Goal: Transaction & Acquisition: Purchase product/service

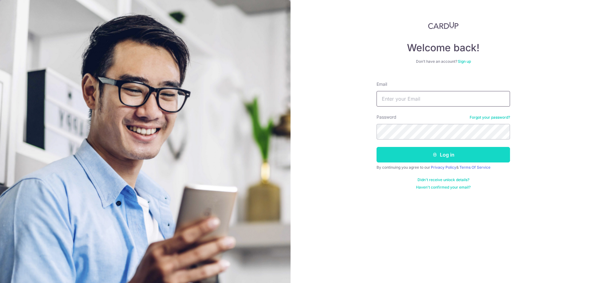
type input "tancc@gastromed.com.sg"
click at [438, 159] on button "Log in" at bounding box center [444, 155] width 134 height 16
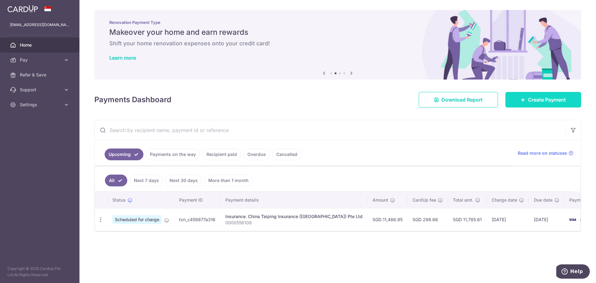
click at [542, 101] on span "Create Payment" at bounding box center [547, 99] width 38 height 7
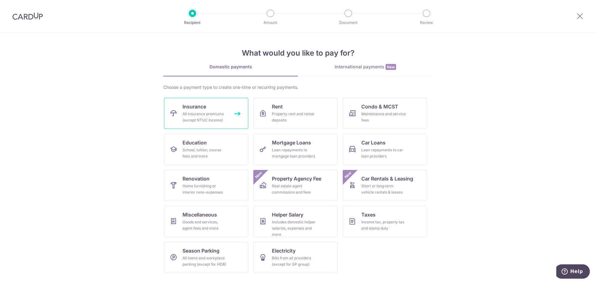
click at [202, 111] on link "Insurance All insurance premiums (except NTUC Income)" at bounding box center [206, 113] width 84 height 31
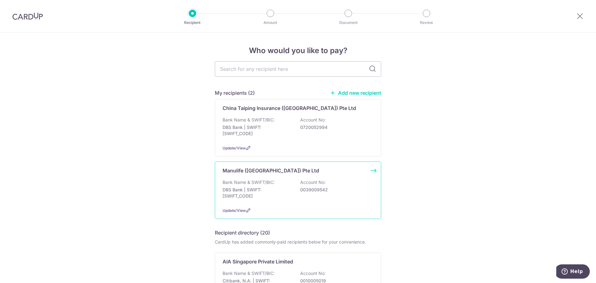
click at [269, 193] on p "DBS Bank | SWIFT: [SWIFT_CODE]" at bounding box center [258, 193] width 70 height 12
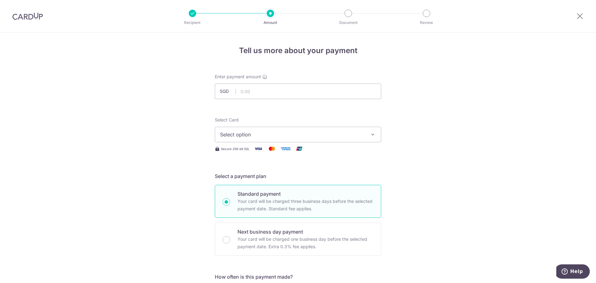
click at [283, 136] on span "Select option" at bounding box center [292, 134] width 145 height 7
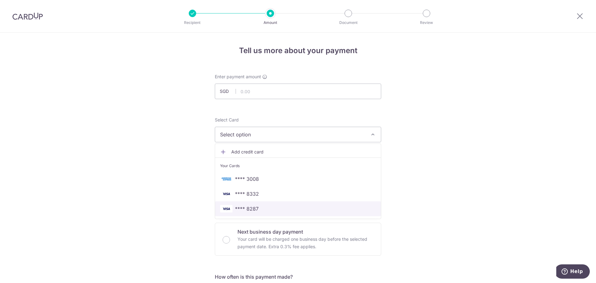
click at [252, 206] on span "**** 8287" at bounding box center [247, 208] width 24 height 7
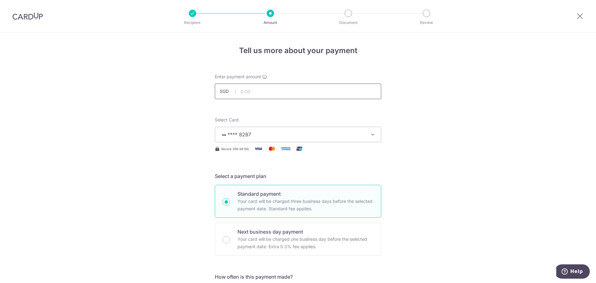
click at [269, 92] on input "text" at bounding box center [298, 92] width 166 height 16
type input "9,669.58"
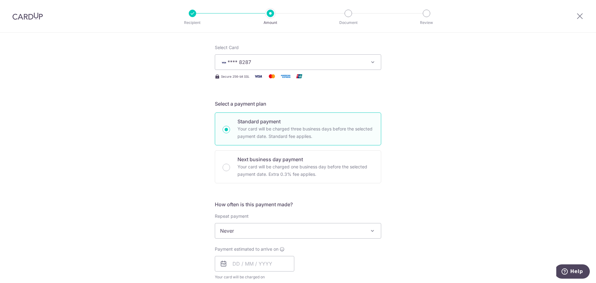
scroll to position [93, 0]
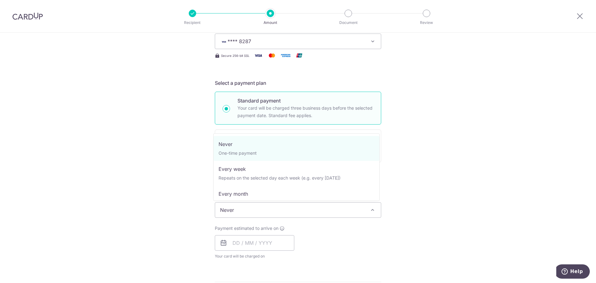
click at [237, 208] on span "Never" at bounding box center [298, 209] width 166 height 15
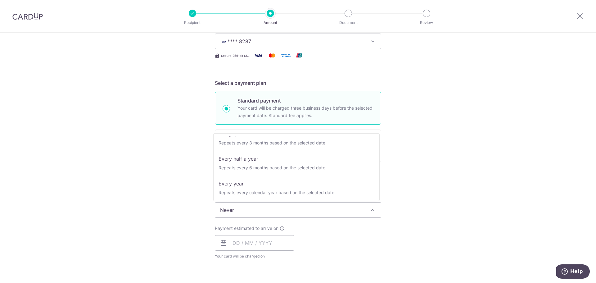
scroll to position [87, 0]
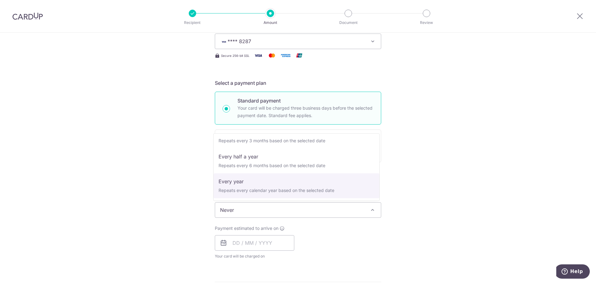
select select "6"
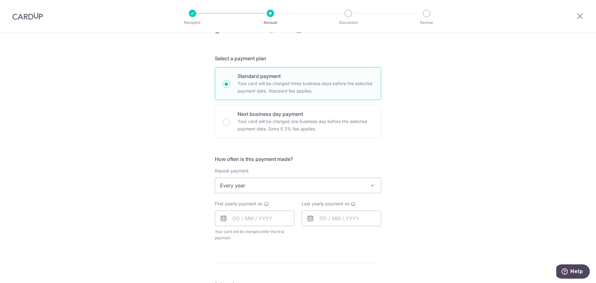
scroll to position [155, 0]
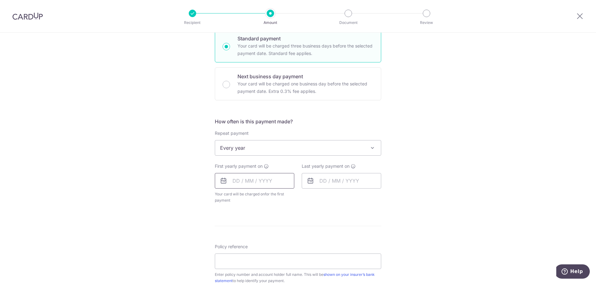
click at [233, 179] on input "text" at bounding box center [254, 181] width 79 height 16
click at [288, 264] on link "24" at bounding box center [290, 262] width 10 height 10
type input "[DATE]"
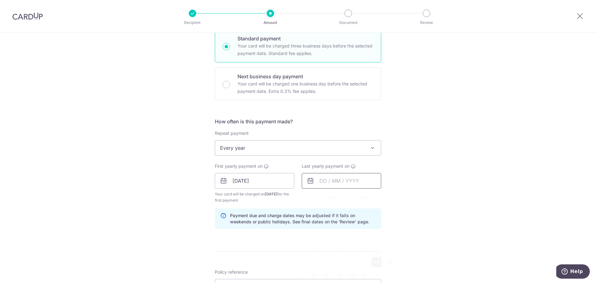
click at [340, 180] on input "text" at bounding box center [341, 181] width 79 height 16
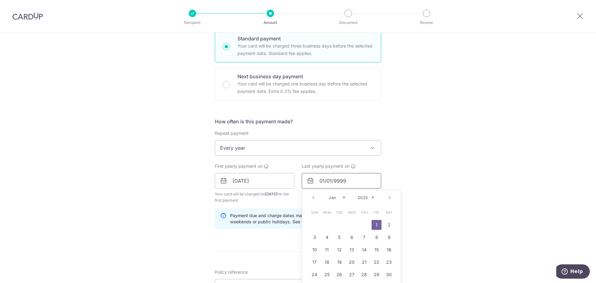
type input "01/01/9999"
click at [428, 144] on div "Tell us more about your payment Enter payment amount SGD 9,669.58 9669.58 Selec…" at bounding box center [298, 173] width 596 height 593
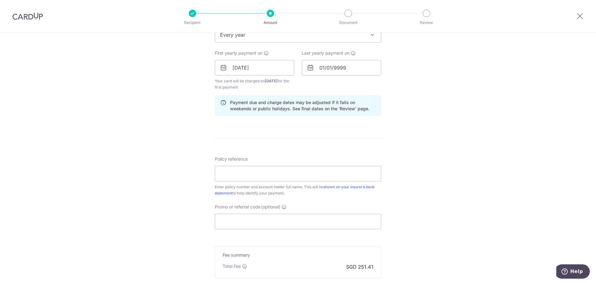
scroll to position [279, 0]
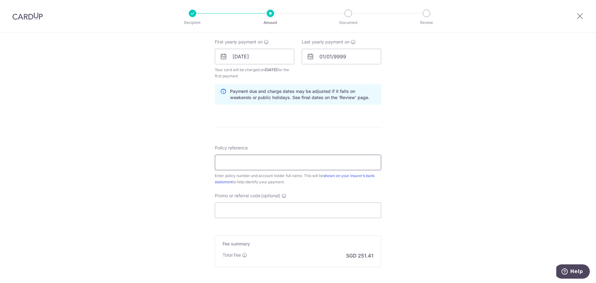
click at [355, 162] on input "Policy reference" at bounding box center [298, 163] width 166 height 16
paste input "1493174985"
type input "1493174985"
click at [307, 210] on input "Promo or referral code (optional)" at bounding box center [298, 210] width 166 height 16
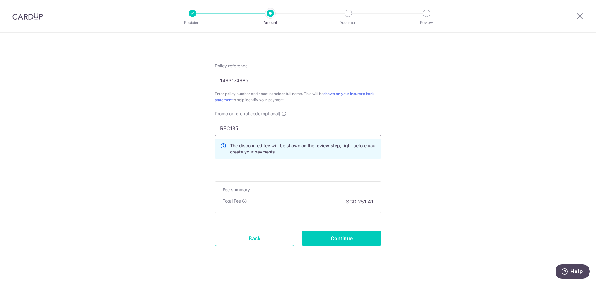
scroll to position [371, 0]
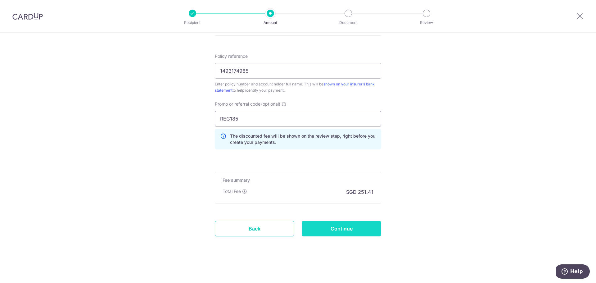
type input "REC185"
click at [344, 229] on input "Continue" at bounding box center [341, 229] width 79 height 16
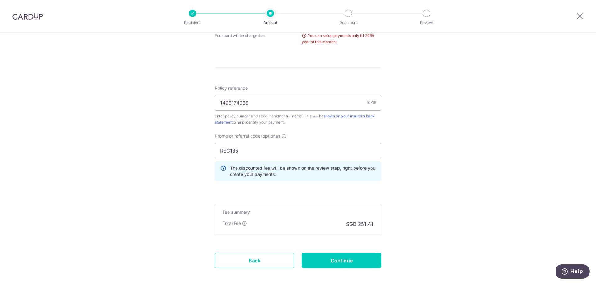
scroll to position [252, 0]
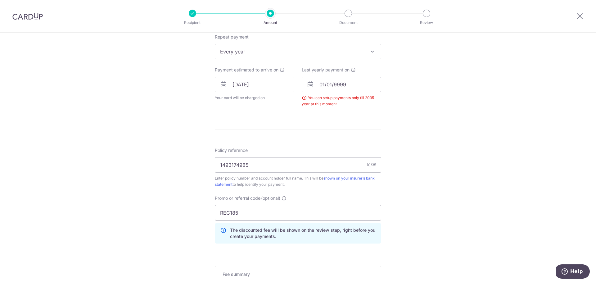
click at [355, 84] on input "01/01/9999" at bounding box center [341, 85] width 79 height 16
type input "0"
type input "24/10/2035"
click at [462, 153] on div "Tell us more about your payment Enter payment amount SGD 9,669.58 9669.58 Selec…" at bounding box center [298, 79] width 596 height 596
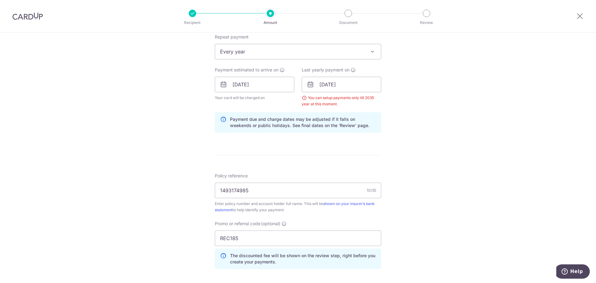
click at [413, 123] on div "Tell us more about your payment Enter payment amount SGD 9,669.58 9669.58 Selec…" at bounding box center [298, 91] width 596 height 621
click at [356, 84] on input "24/10/2035" at bounding box center [341, 85] width 79 height 16
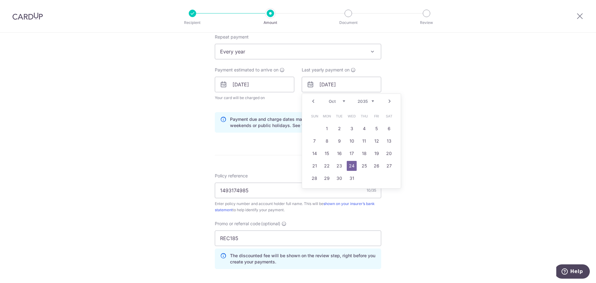
click at [433, 120] on div "Tell us more about your payment Enter payment amount SGD 9,669.58 9669.58 Selec…" at bounding box center [298, 91] width 596 height 621
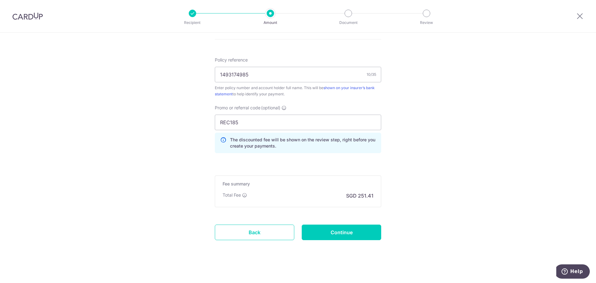
scroll to position [371, 0]
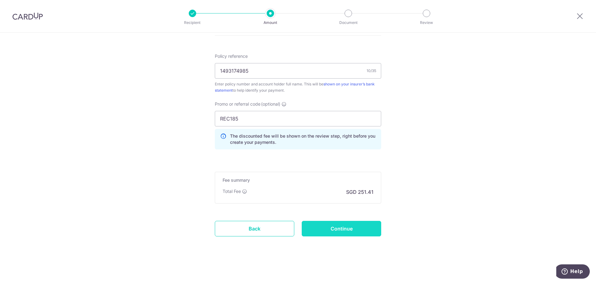
click at [357, 229] on input "Continue" at bounding box center [341, 229] width 79 height 16
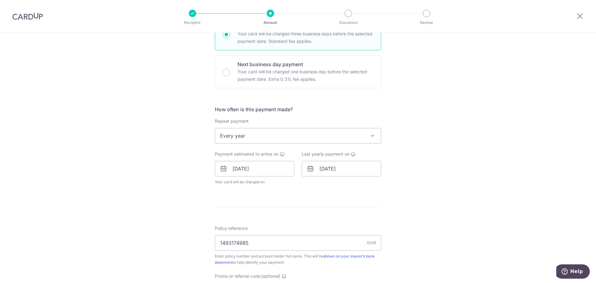
scroll to position [186, 0]
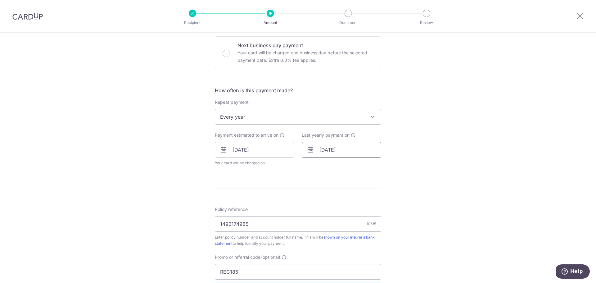
click at [344, 150] on input "24/10/2035" at bounding box center [341, 150] width 79 height 16
type input "24/10/2026"
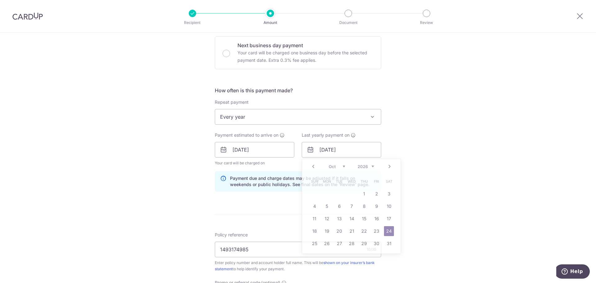
click at [400, 137] on div "Tell us more about your payment Enter payment amount SGD 9,669.58 9669.58 Selec…" at bounding box center [298, 153] width 596 height 615
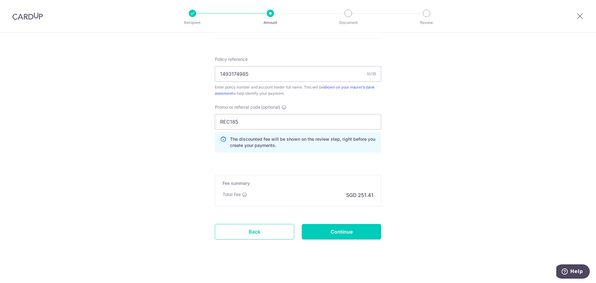
scroll to position [365, 0]
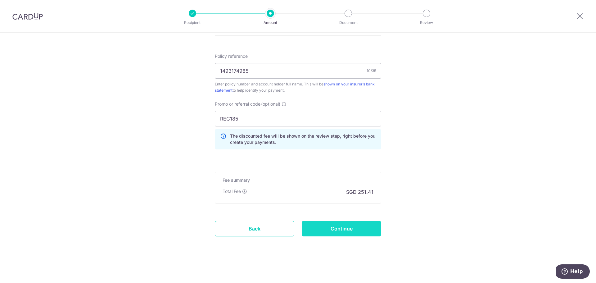
click at [358, 229] on input "Continue" at bounding box center [341, 229] width 79 height 16
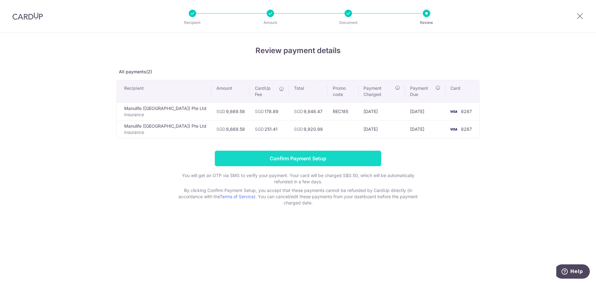
click at [311, 153] on input "Confirm Payment Setup" at bounding box center [298, 159] width 166 height 16
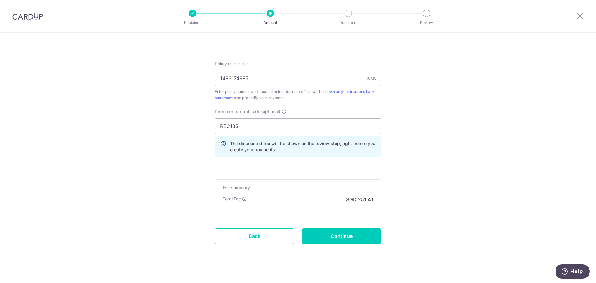
scroll to position [339, 0]
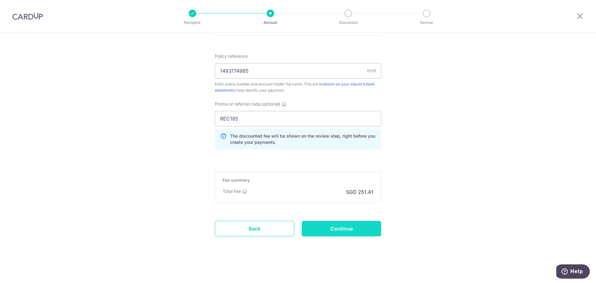
click at [348, 230] on input "Continue" at bounding box center [341, 229] width 79 height 16
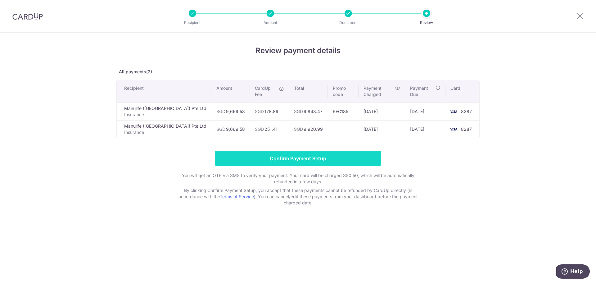
click at [302, 151] on input "Confirm Payment Setup" at bounding box center [298, 159] width 166 height 16
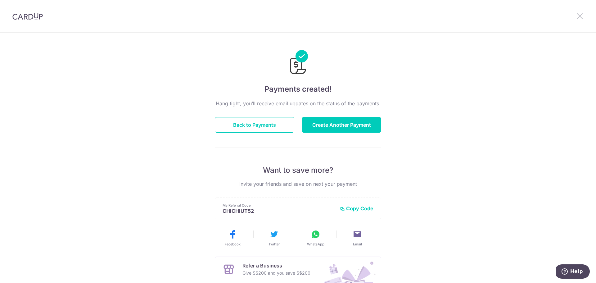
click at [583, 14] on icon at bounding box center [579, 16] width 7 height 8
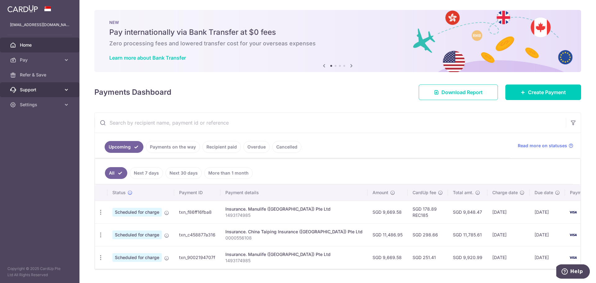
click at [31, 89] on span "Support" at bounding box center [40, 90] width 41 height 6
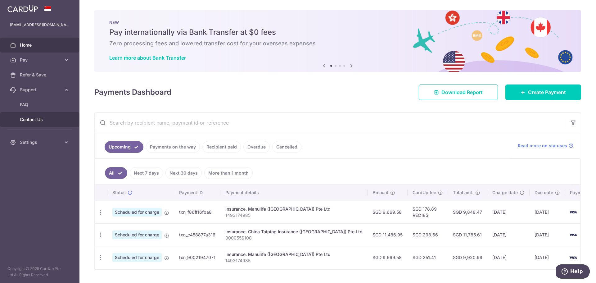
click at [30, 121] on span "Contact Us" at bounding box center [40, 119] width 41 height 6
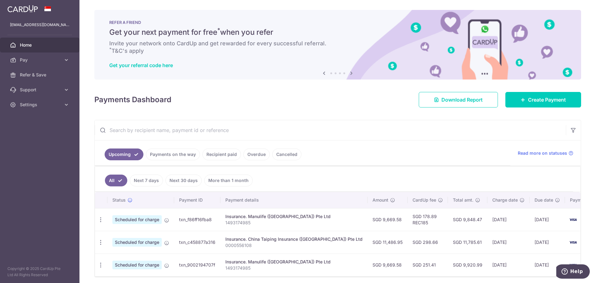
scroll to position [27, 0]
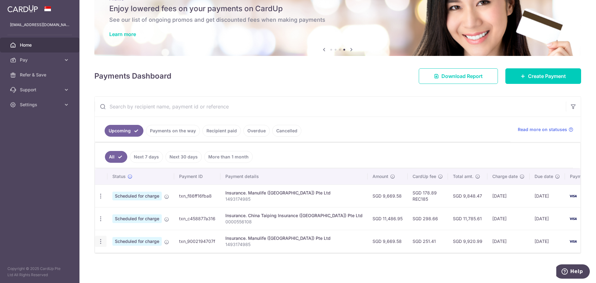
click at [102, 238] on icon "button" at bounding box center [101, 241] width 7 height 7
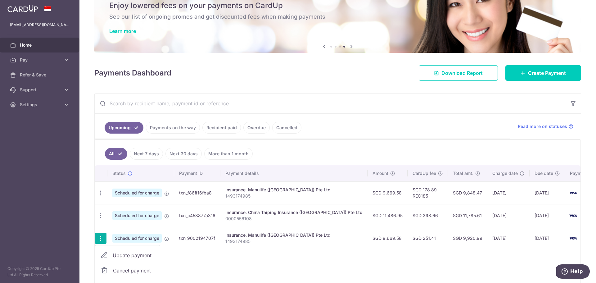
click at [196, 263] on div "Status Payment ID Payment details Amount CardUp fee Total amt. Charge date Due …" at bounding box center [338, 232] width 486 height 135
